Goal: Transaction & Acquisition: Obtain resource

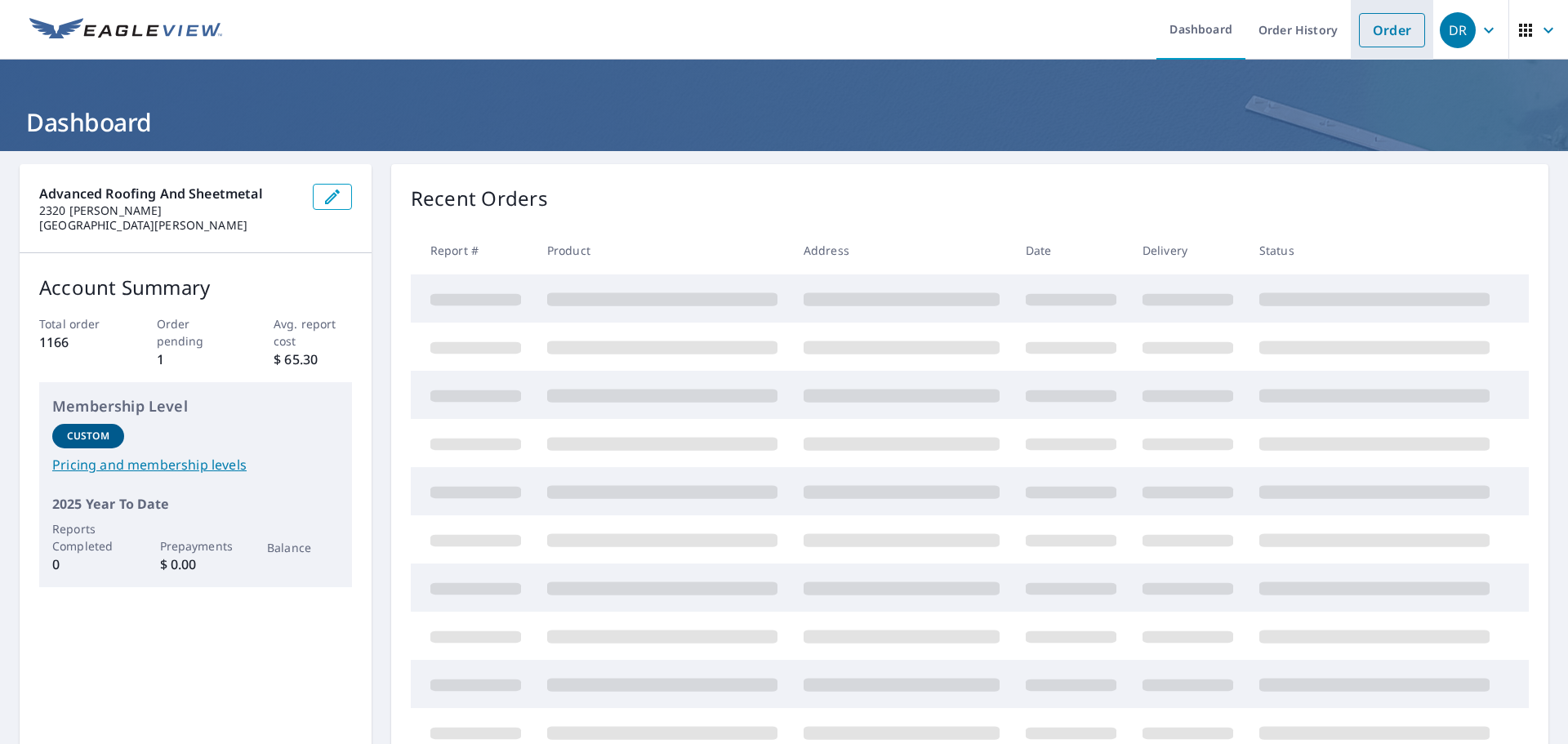
click at [1376, 30] on link "Order" at bounding box center [1392, 30] width 66 height 35
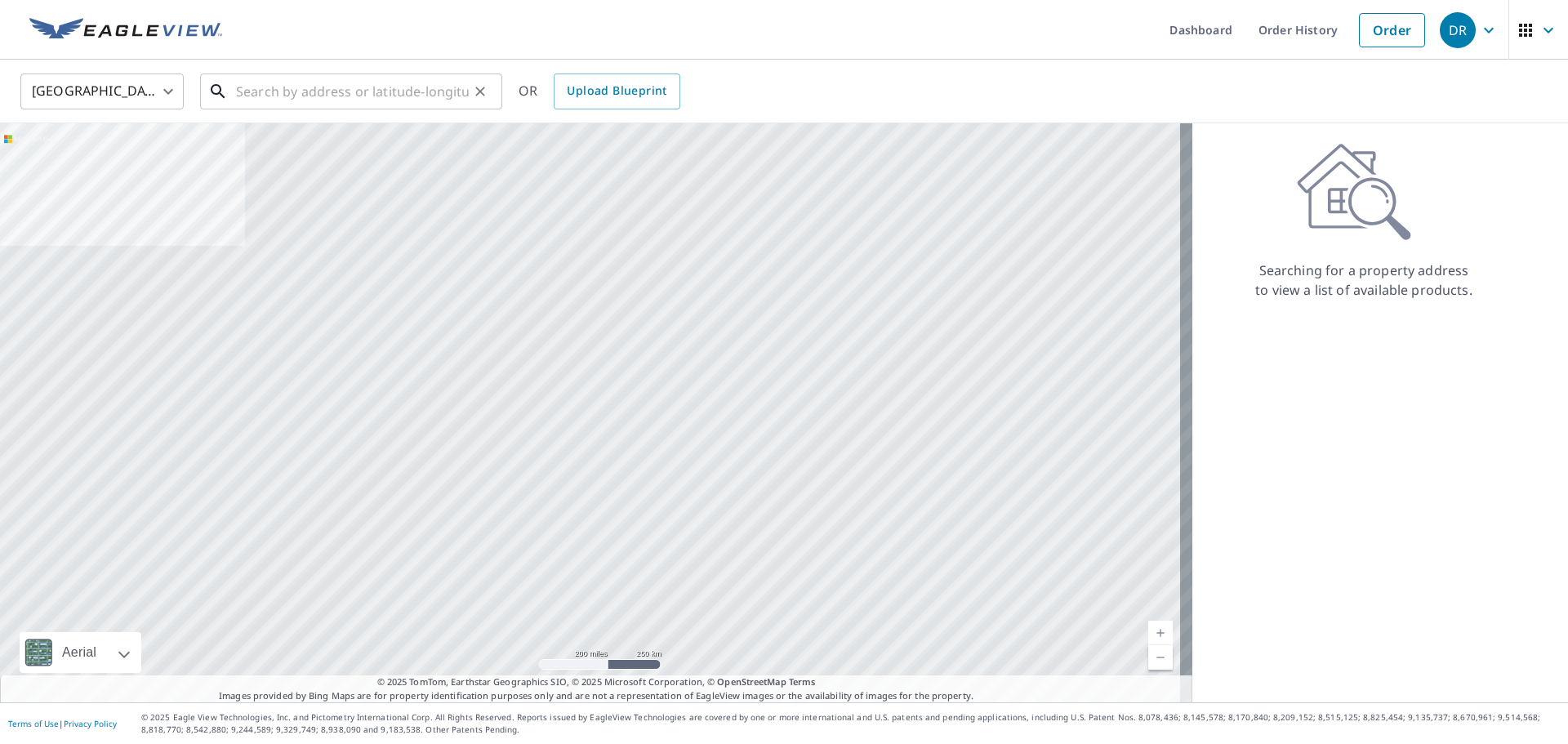
click at [287, 89] on input "text" at bounding box center [352, 91] width 233 height 46
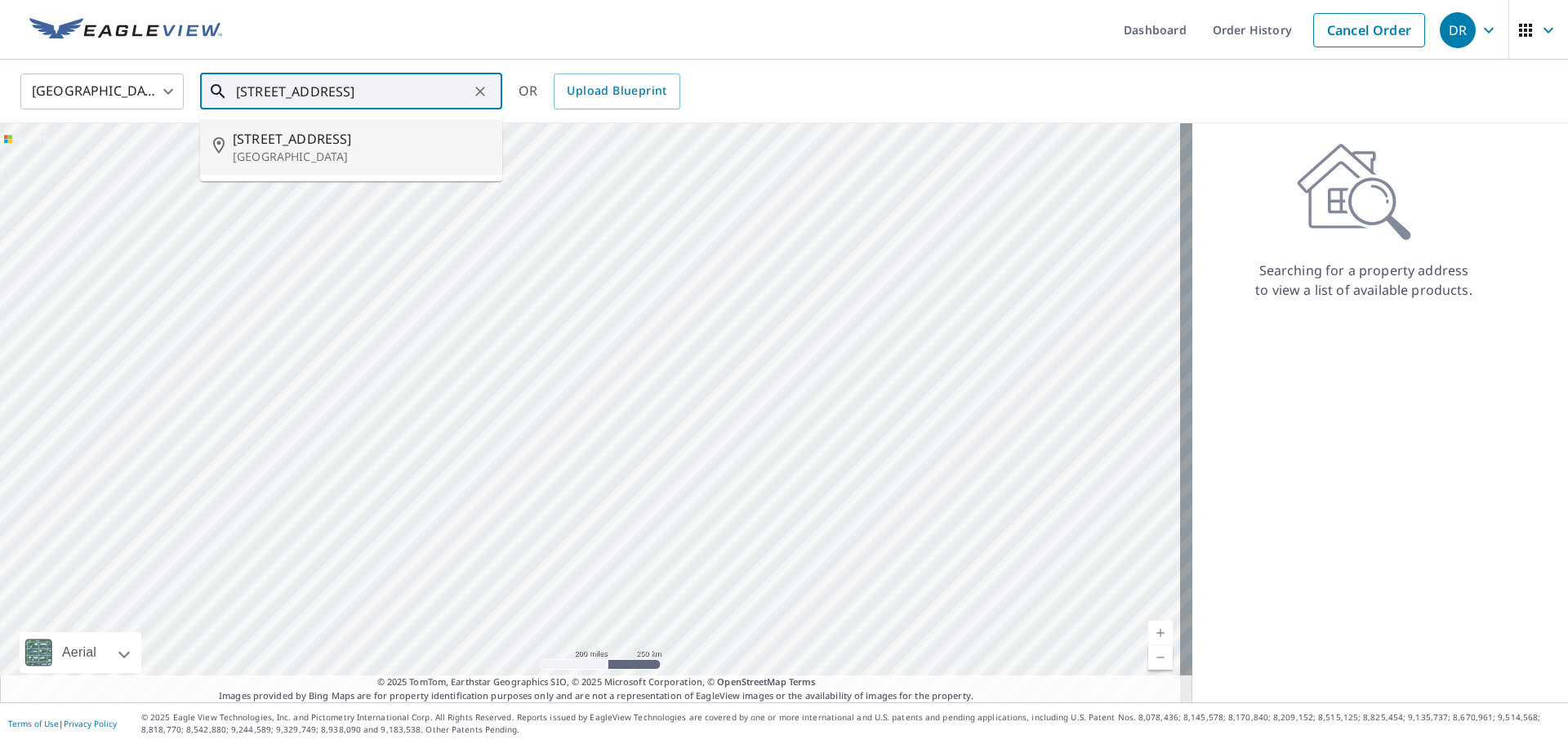
click at [297, 145] on span "[STREET_ADDRESS]" at bounding box center [361, 139] width 256 height 20
type input "[STREET_ADDRESS]"
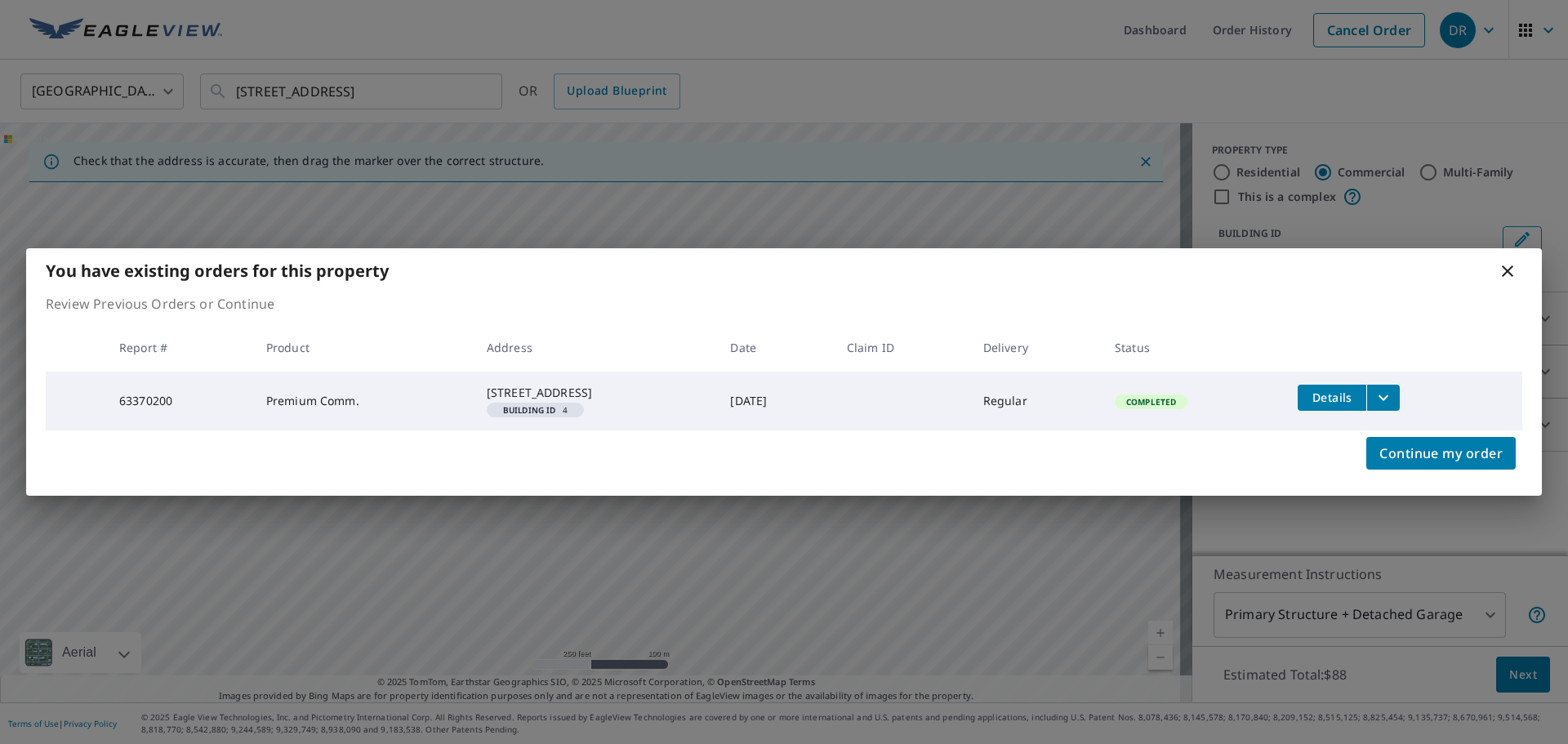
click at [1388, 394] on icon "filesDropdownBtn-63370200" at bounding box center [1384, 397] width 9 height 6
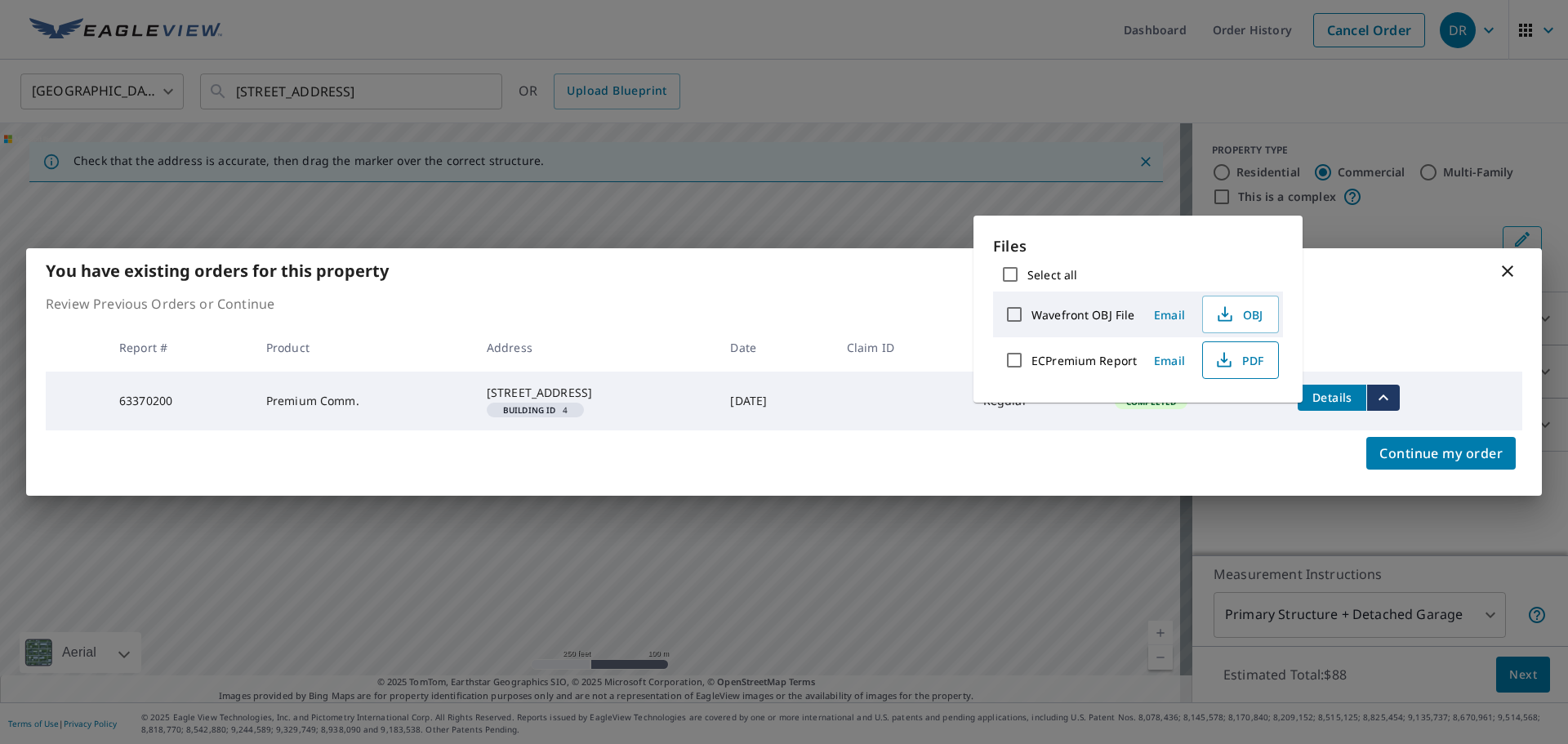
click at [1239, 362] on span "PDF" at bounding box center [1238, 359] width 52 height 20
click at [1502, 261] on icon at bounding box center [1507, 270] width 20 height 20
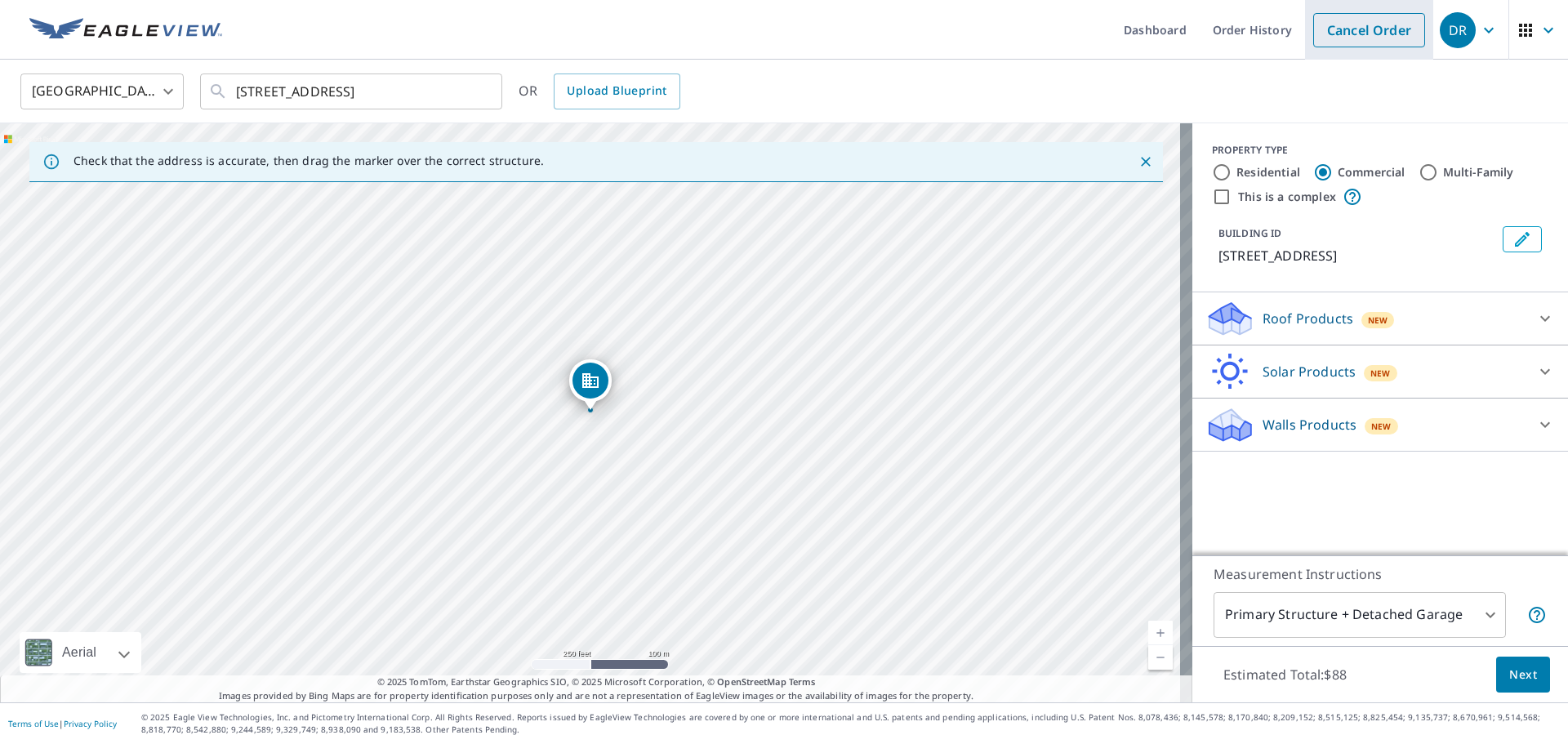
click at [1372, 28] on link "Cancel Order" at bounding box center [1370, 30] width 112 height 35
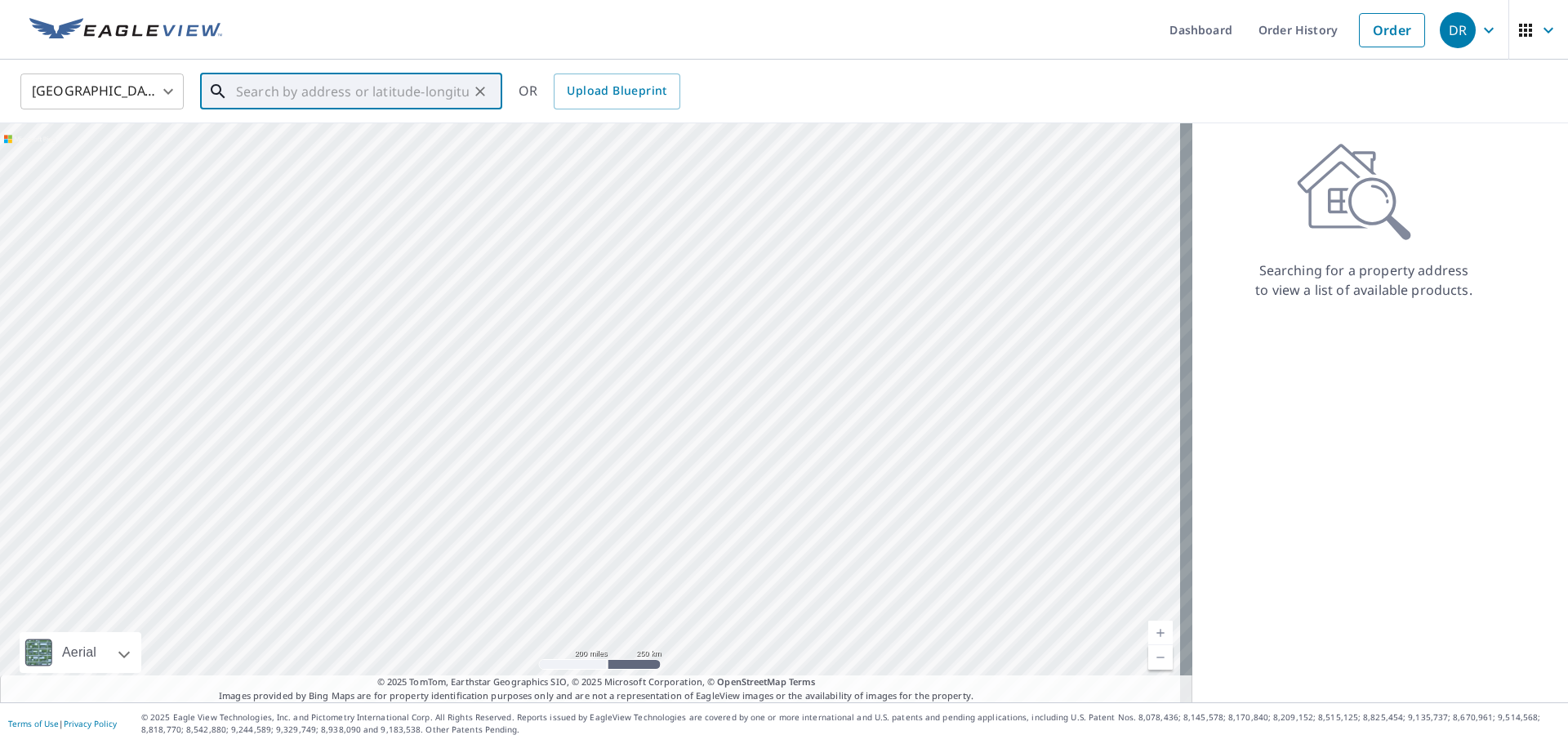
click at [336, 92] on input "text" at bounding box center [352, 91] width 233 height 46
click at [296, 98] on input "text" at bounding box center [352, 91] width 233 height 46
click at [242, 135] on span "[STREET_ADDRESS]" at bounding box center [361, 139] width 256 height 20
type input "[STREET_ADDRESS]"
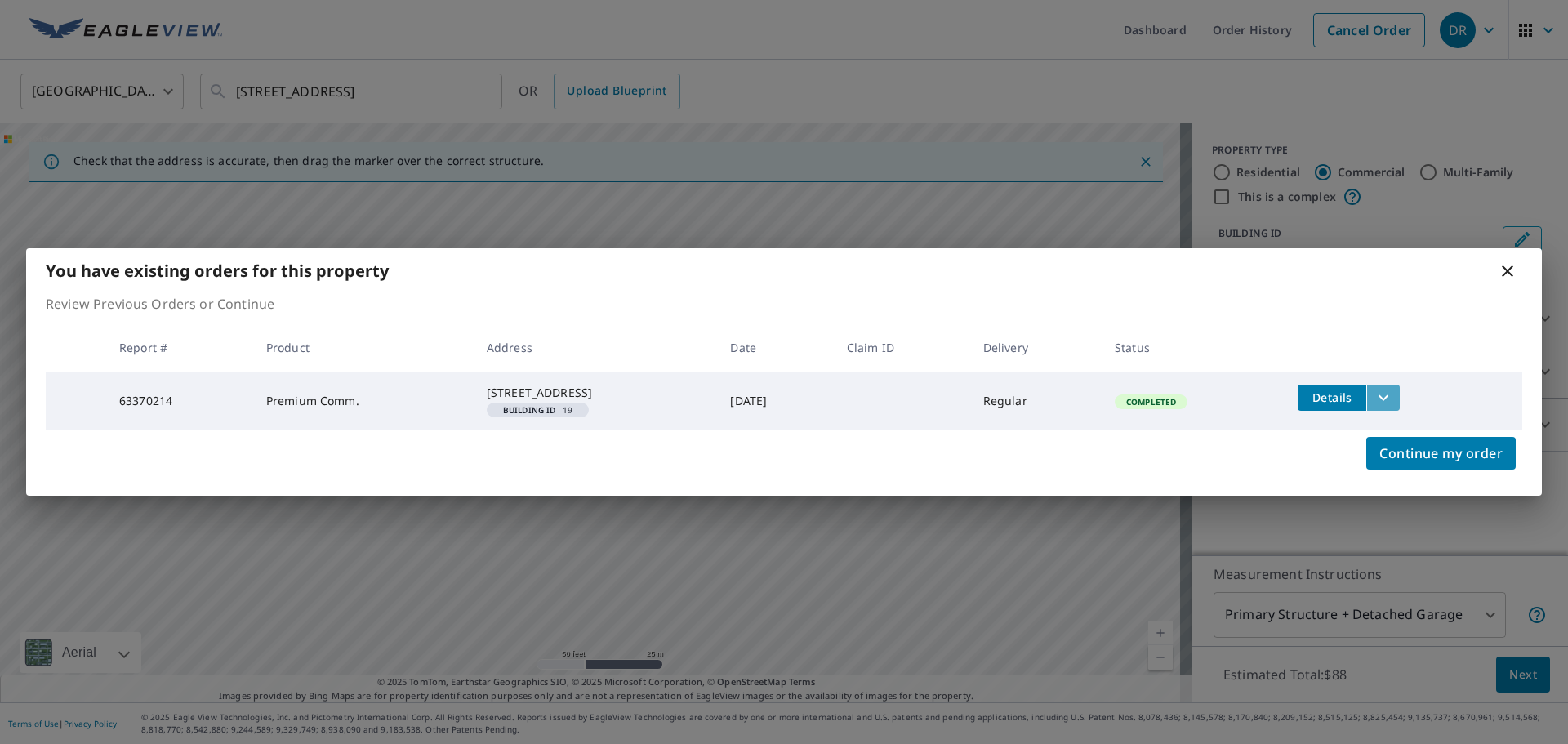
click at [1386, 394] on icon "filesDropdownBtn-63370214" at bounding box center [1383, 397] width 20 height 20
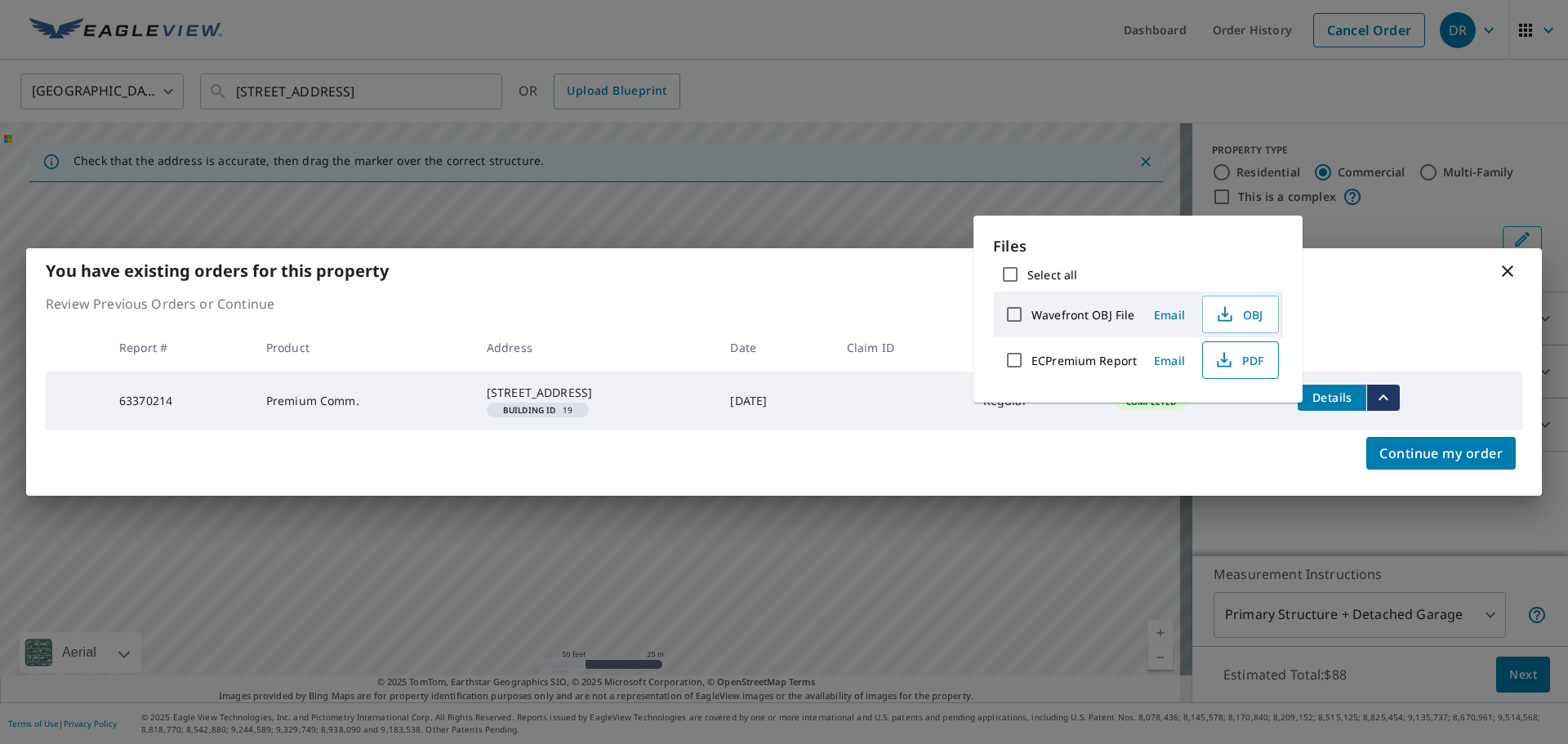
click at [1245, 360] on span "PDF" at bounding box center [1238, 359] width 52 height 20
click at [1510, 266] on icon at bounding box center [1507, 271] width 11 height 11
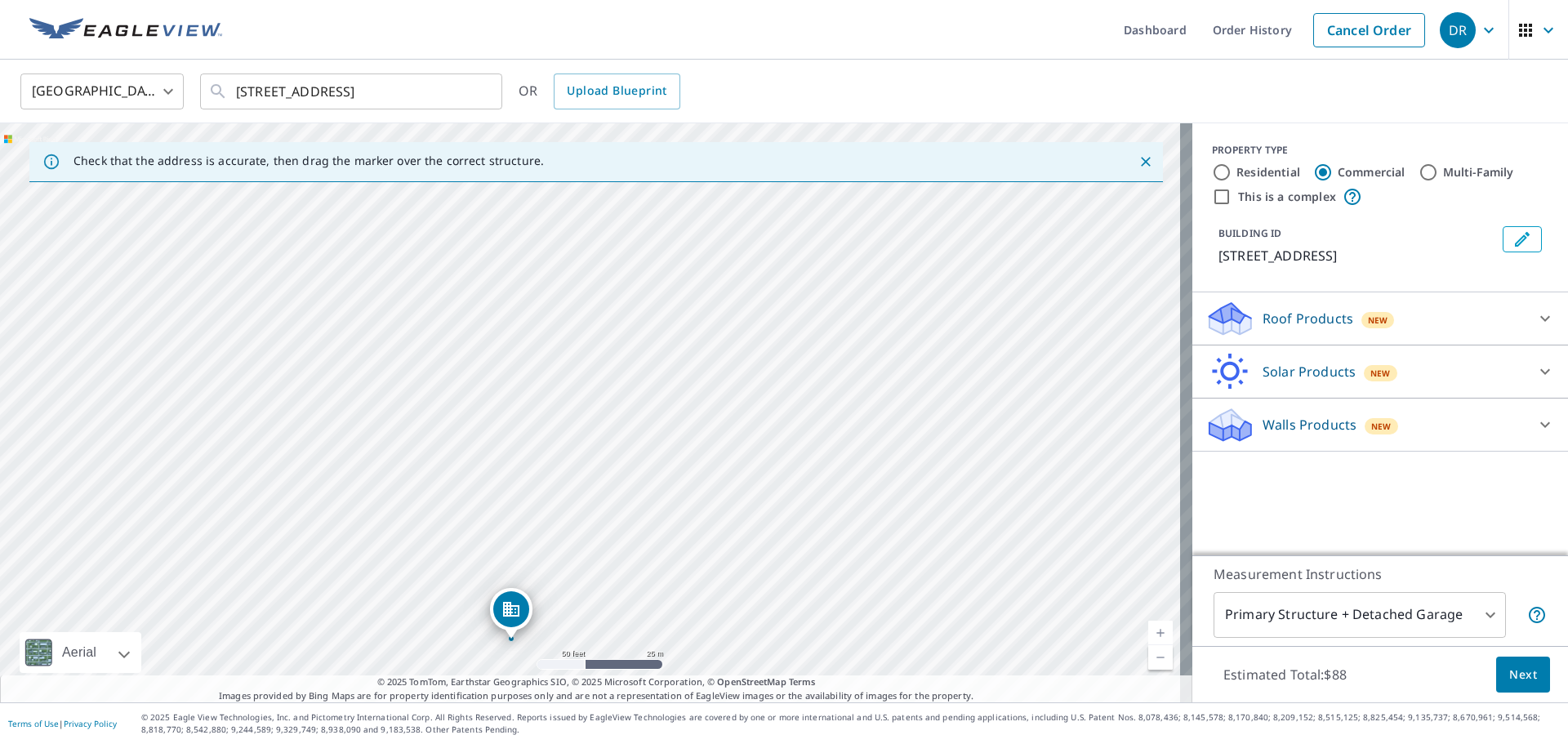
drag, startPoint x: 864, startPoint y: 334, endPoint x: 784, endPoint y: 562, distance: 241.6
click at [784, 562] on div "[STREET_ADDRESS]" at bounding box center [596, 413] width 1193 height 578
drag, startPoint x: 828, startPoint y: 539, endPoint x: 839, endPoint y: 489, distance: 51.2
click at [839, 489] on div "[STREET_ADDRESS]" at bounding box center [596, 413] width 1193 height 578
click at [1479, 33] on icon "button" at bounding box center [1488, 30] width 20 height 20
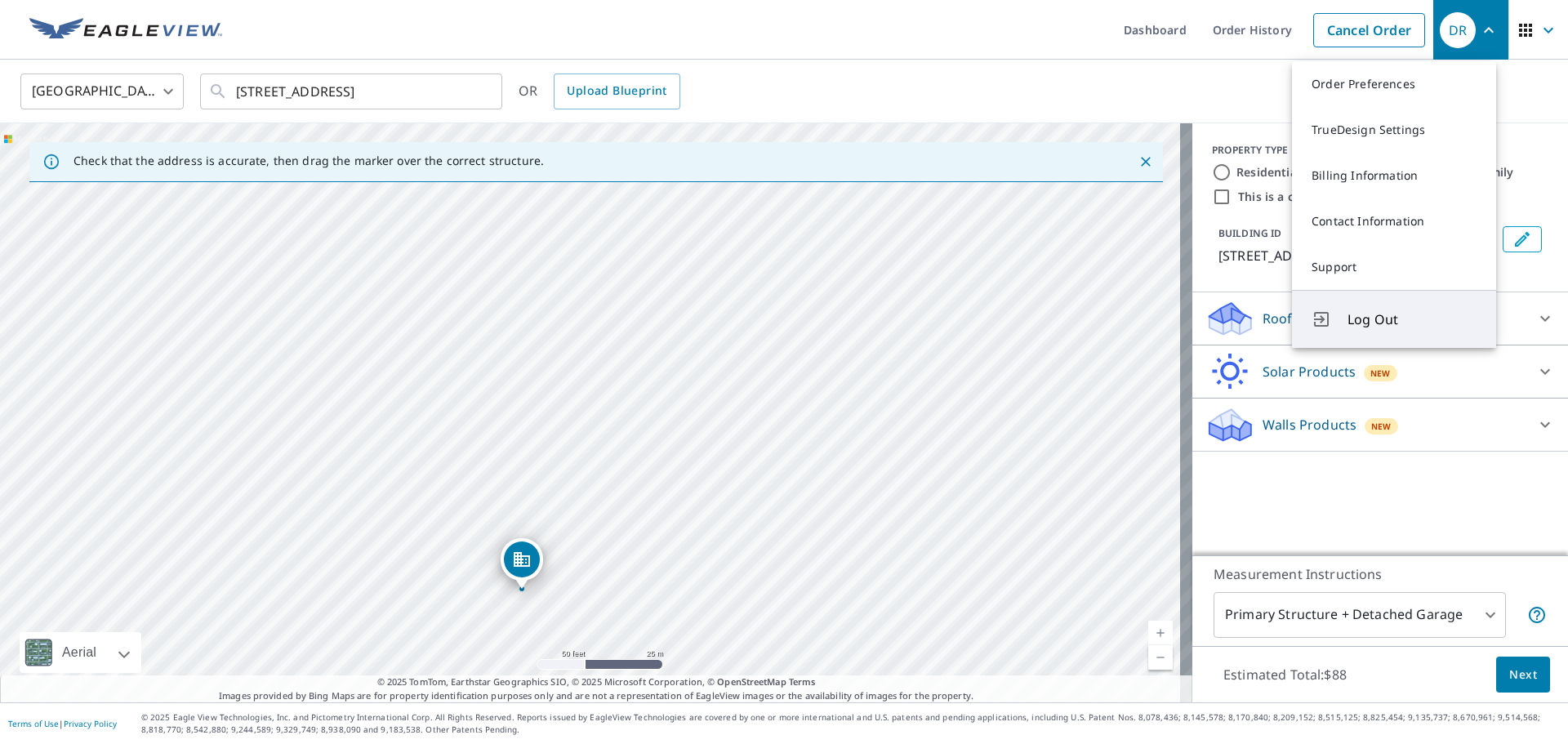
click at [1356, 314] on span "Log Out" at bounding box center [1412, 319] width 129 height 20
